Goal: Information Seeking & Learning: Learn about a topic

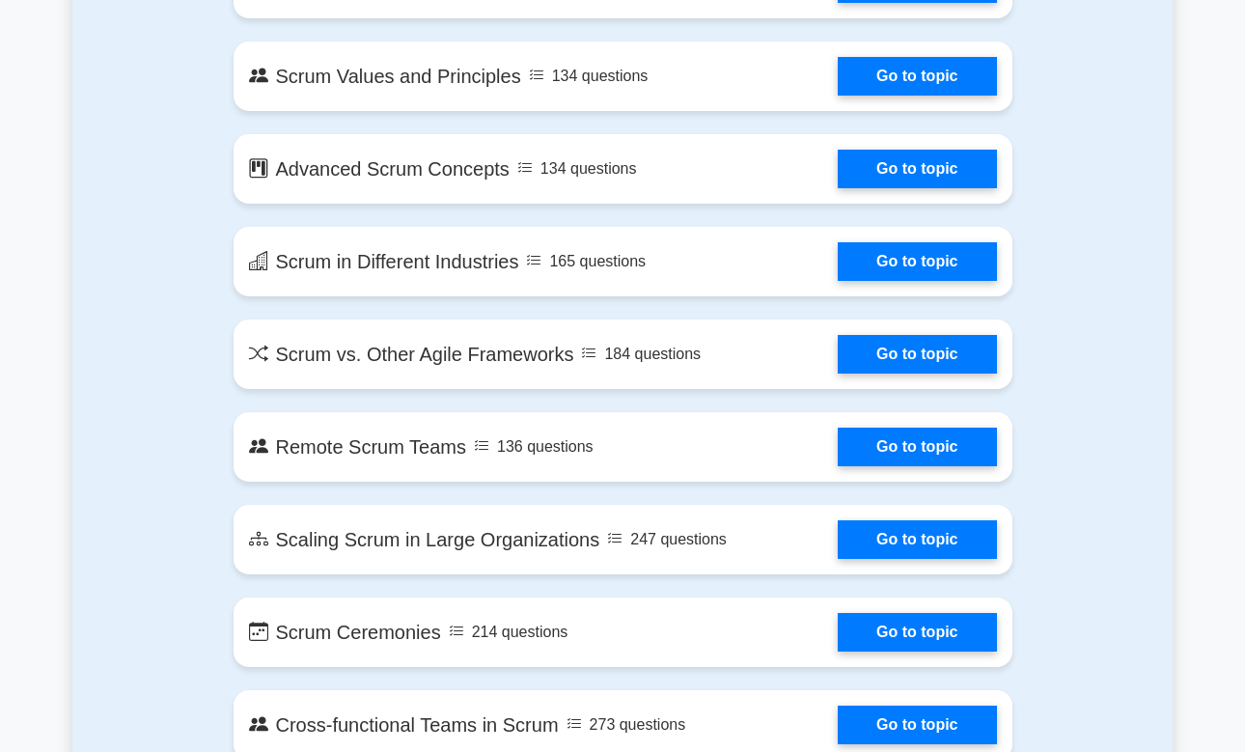
scroll to position [1980, 0]
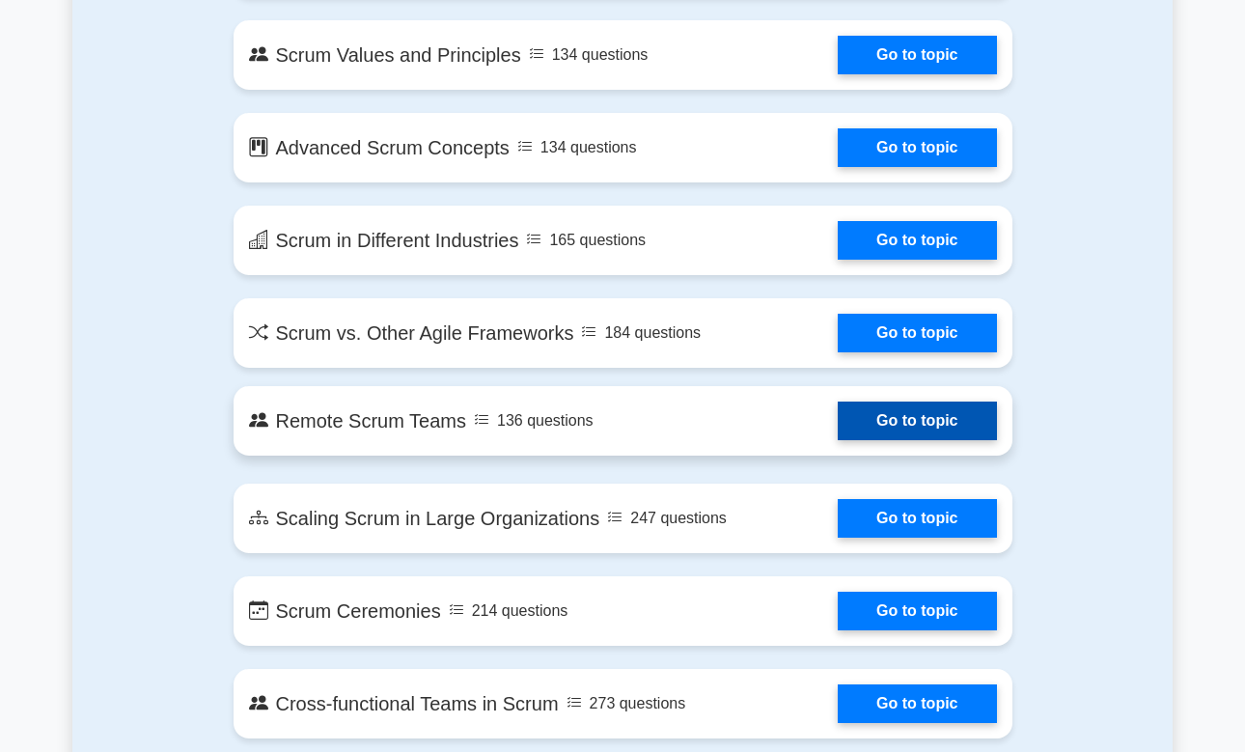
click at [880, 416] on link "Go to topic" at bounding box center [916, 420] width 158 height 39
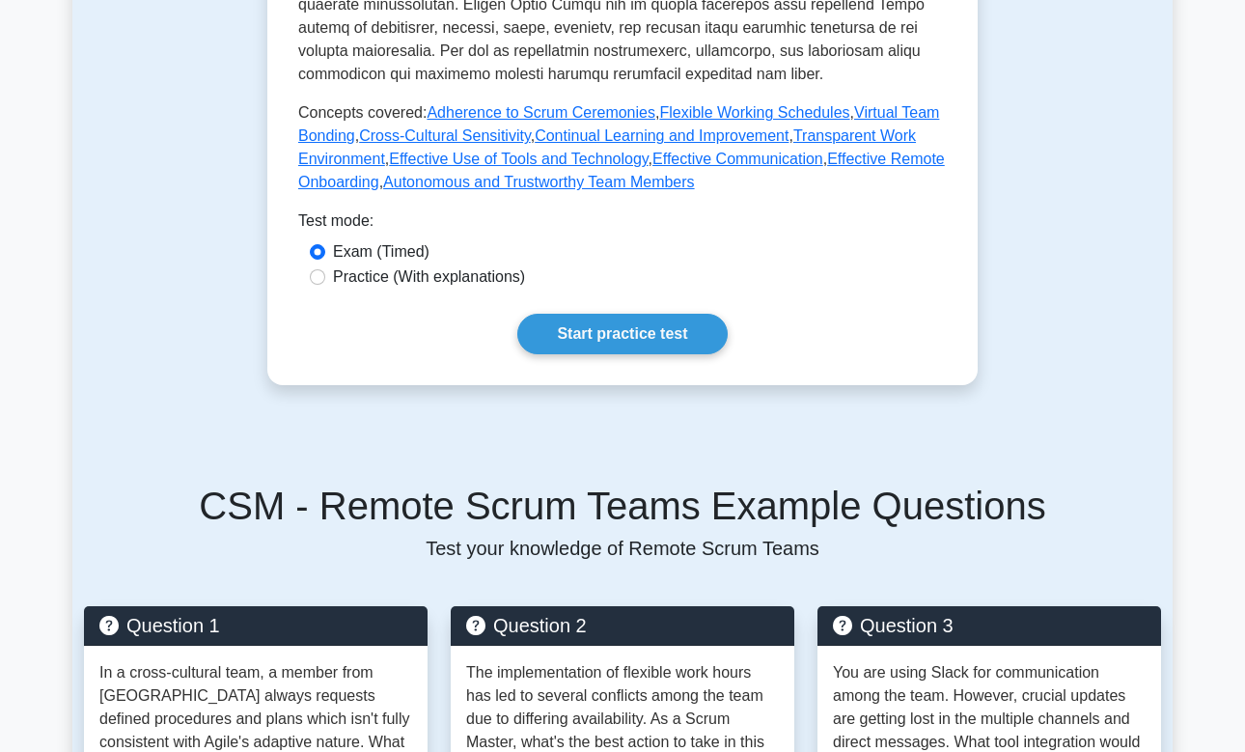
scroll to position [883, 0]
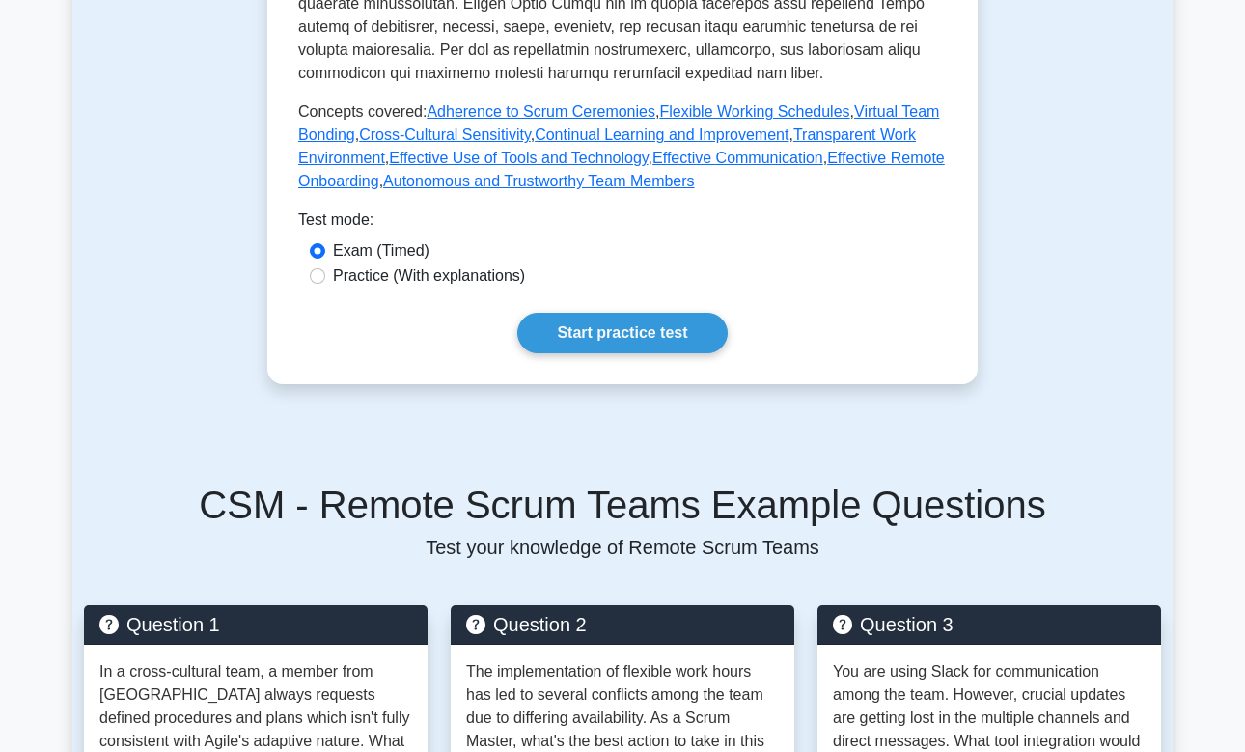
click at [480, 283] on label "Practice (With explanations)" at bounding box center [429, 275] width 192 height 23
click at [325, 283] on input "Practice (With explanations)" at bounding box center [317, 275] width 15 height 15
radio input "true"
click at [634, 342] on link "Start practice test" at bounding box center [621, 333] width 209 height 41
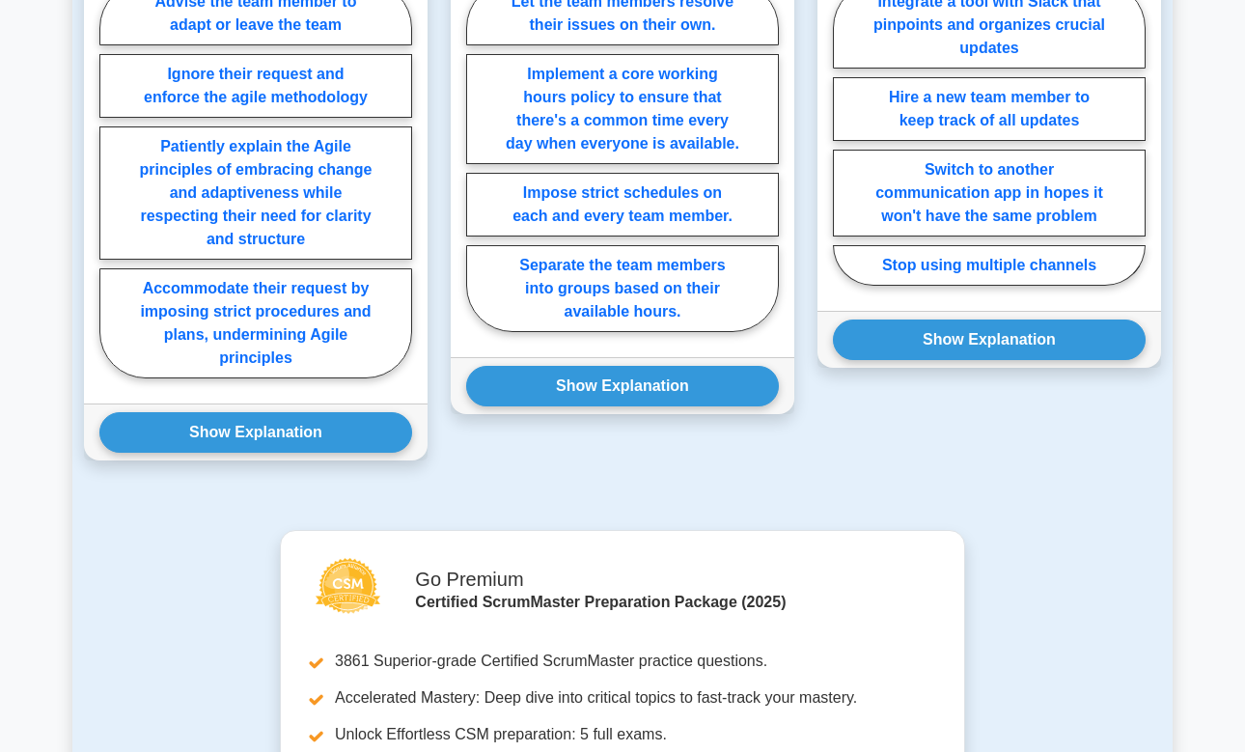
scroll to position [1755, 0]
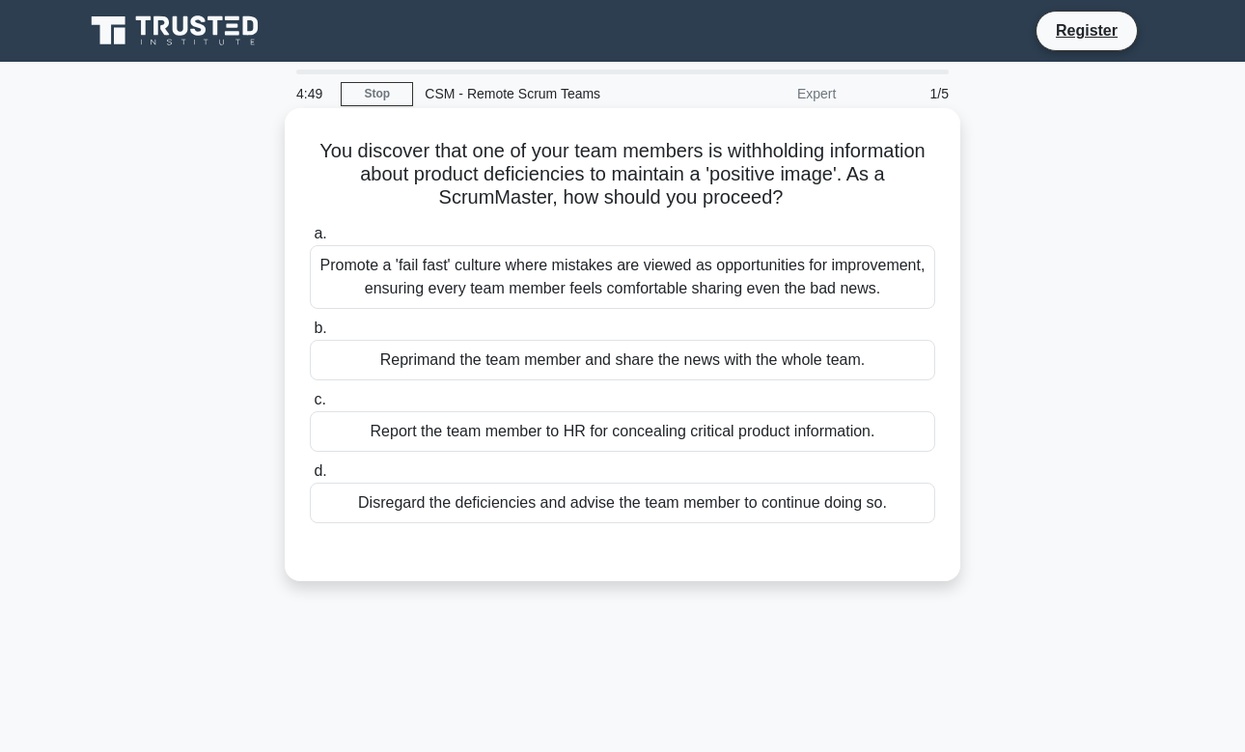
click at [597, 380] on div "Reprimand the team member and share the news with the whole team." at bounding box center [622, 360] width 625 height 41
click at [310, 335] on input "b. Reprimand the team member and share the news with the whole team." at bounding box center [310, 328] width 0 height 13
